Goal: Information Seeking & Learning: Learn about a topic

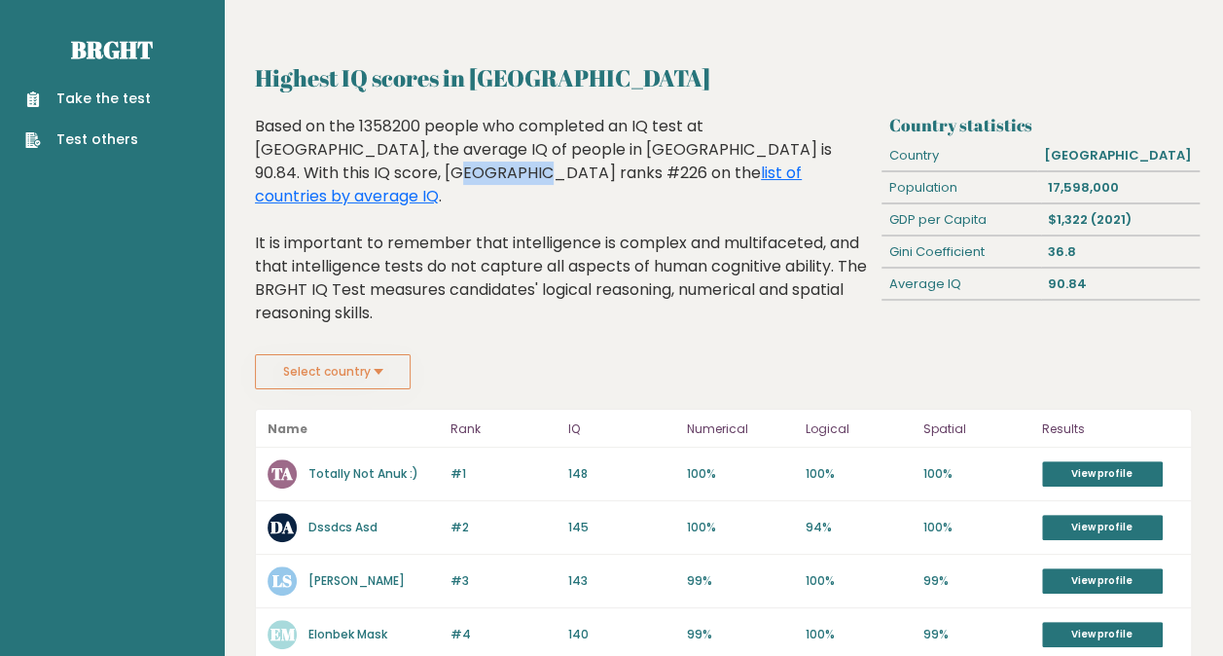
drag, startPoint x: 722, startPoint y: 149, endPoint x: 801, endPoint y: 153, distance: 79.8
click at [801, 153] on div "Based on the 1358200 people who completed an IQ test at BRGHT, the average IQ o…" at bounding box center [565, 234] width 620 height 239
drag, startPoint x: 801, startPoint y: 153, endPoint x: 782, endPoint y: 163, distance: 22.2
click at [782, 163] on div "Based on the 1358200 people who completed an IQ test at BRGHT, the average IQ o…" at bounding box center [565, 234] width 620 height 239
drag, startPoint x: 288, startPoint y: 132, endPoint x: 268, endPoint y: 126, distance: 20.3
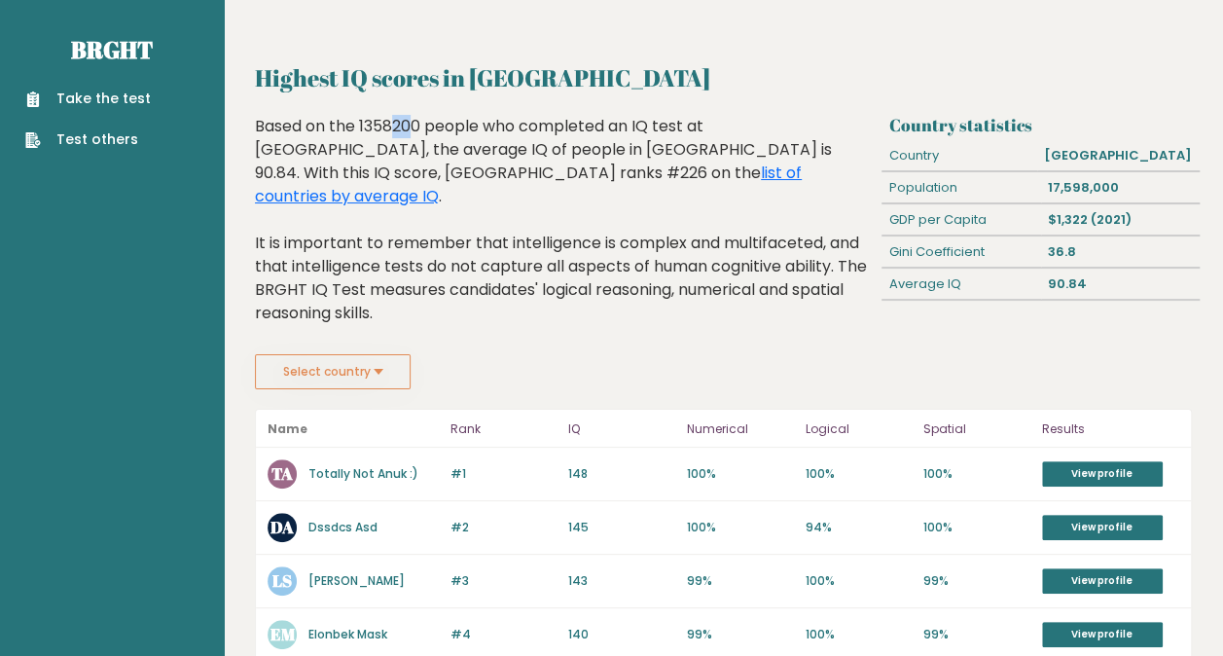
click at [268, 126] on div "Based on the 1358200 people who completed an IQ test at BRGHT, the average IQ o…" at bounding box center [565, 234] width 620 height 239
copy div "ase"
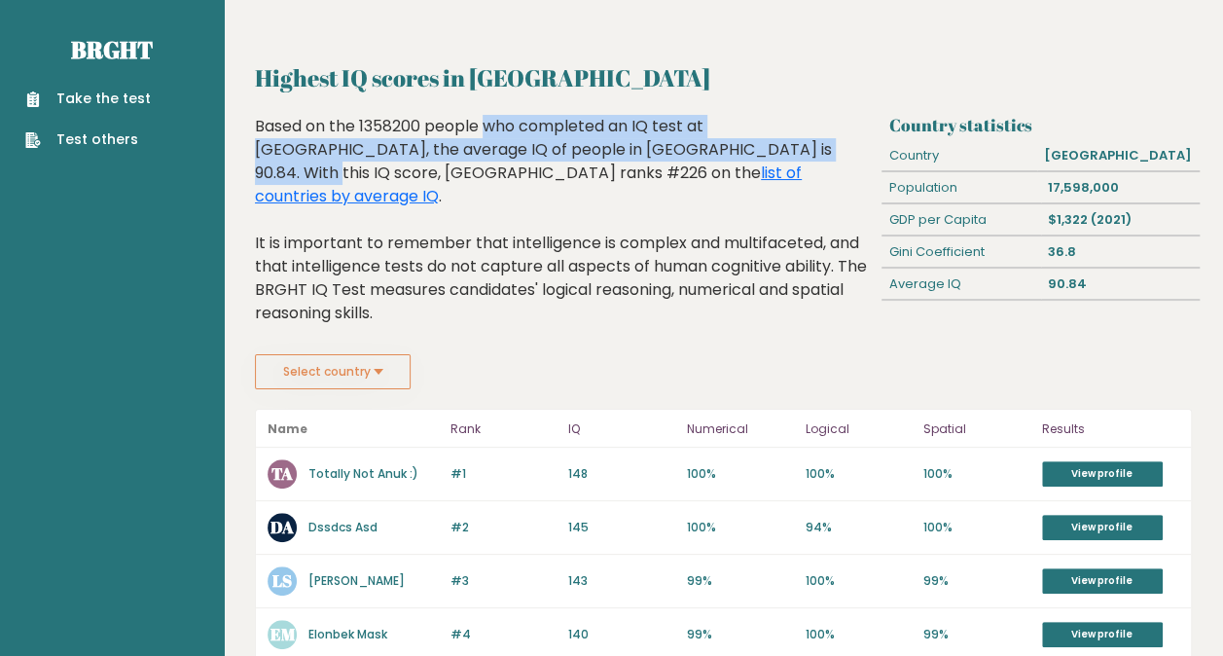
drag, startPoint x: 359, startPoint y: 119, endPoint x: 583, endPoint y: 142, distance: 224.9
click at [583, 142] on div "Based on the 1358200 people who completed an IQ test at BRGHT, the average IQ o…" at bounding box center [565, 234] width 620 height 239
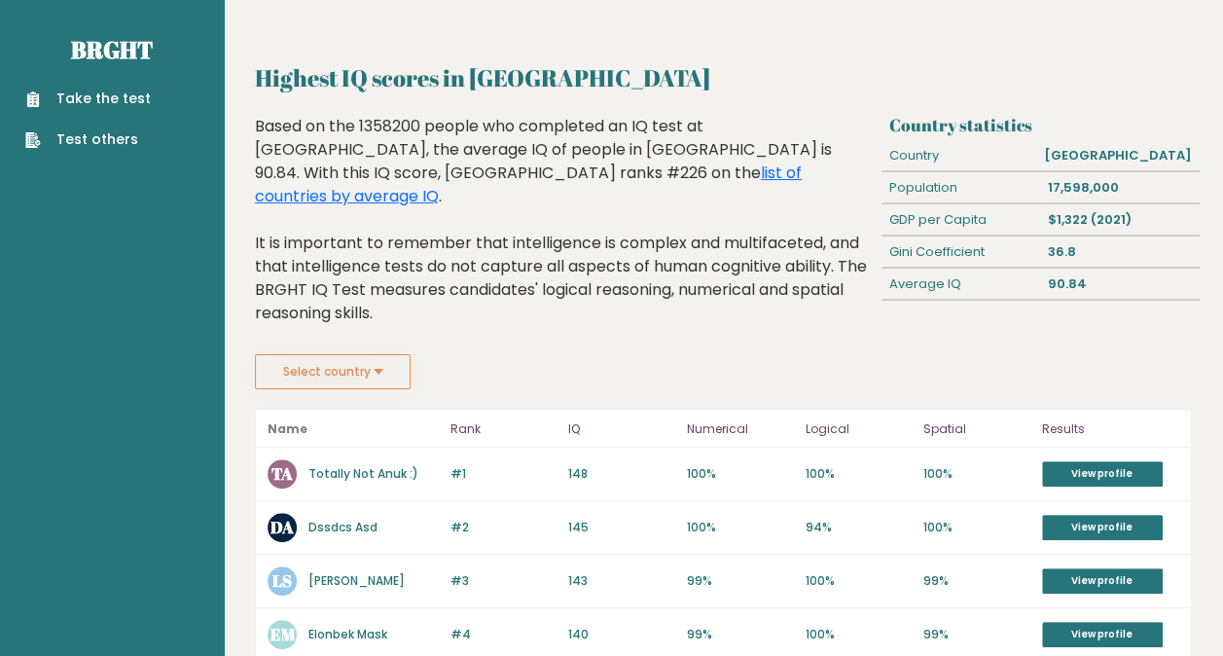
drag, startPoint x: 583, startPoint y: 142, endPoint x: 465, endPoint y: 244, distance: 155.8
click at [465, 244] on div "Based on the 1358200 people who completed an IQ test at BRGHT, the average IQ o…" at bounding box center [565, 234] width 620 height 239
click at [103, 93] on link "Take the test" at bounding box center [87, 99] width 125 height 20
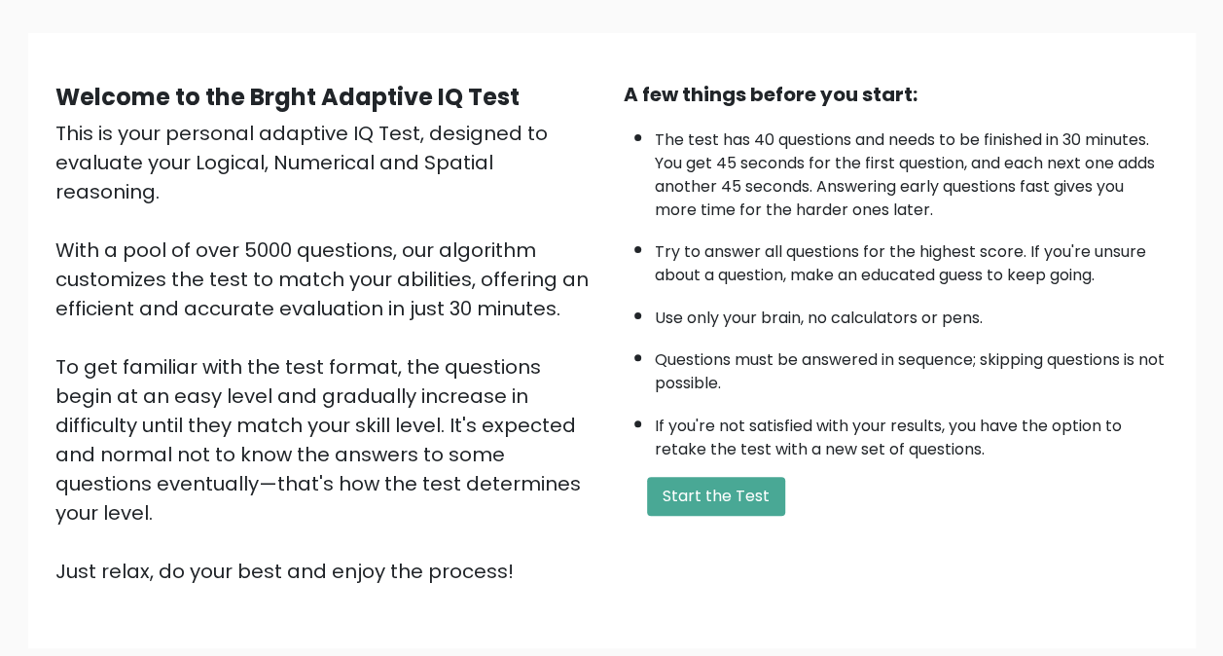
scroll to position [124, 0]
